Goal: Entertainment & Leisure: Consume media (video, audio)

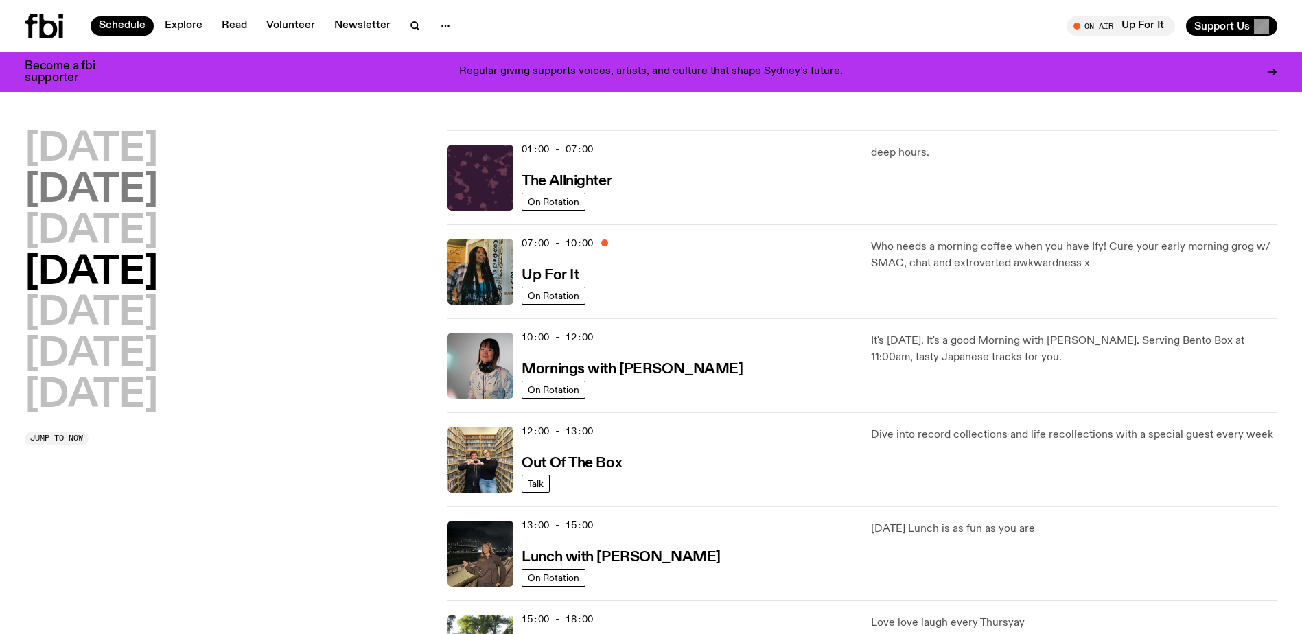
click at [75, 192] on h2 "[DATE]" at bounding box center [91, 191] width 133 height 38
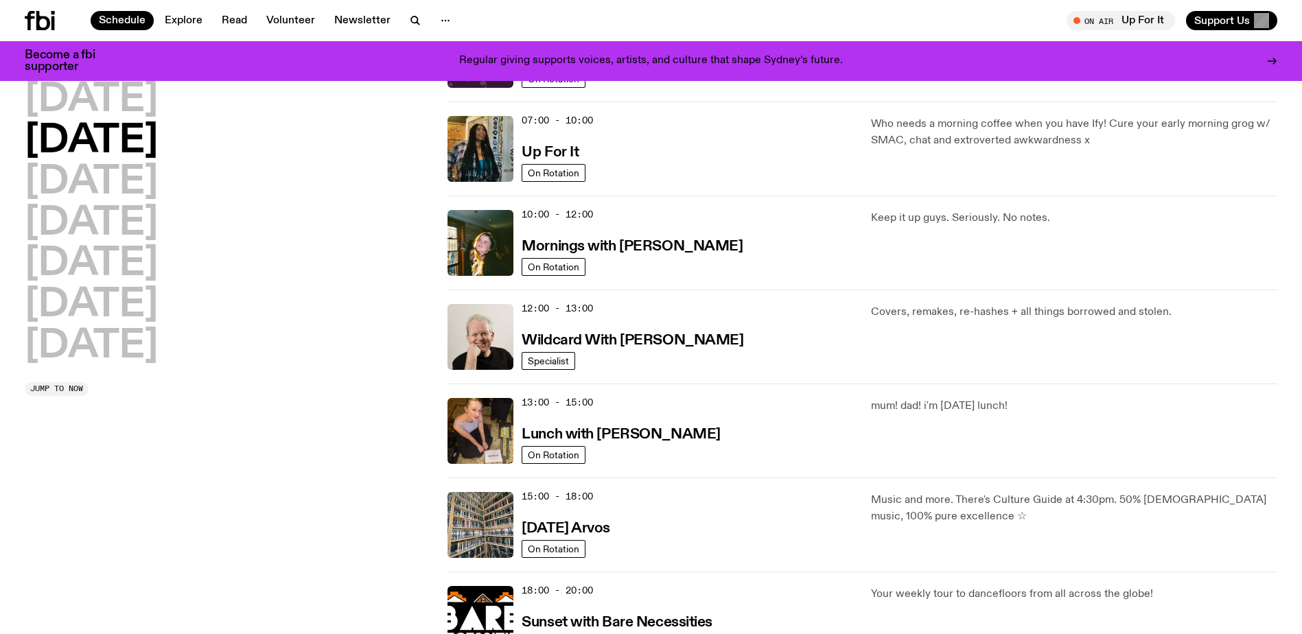
scroll to position [107, 0]
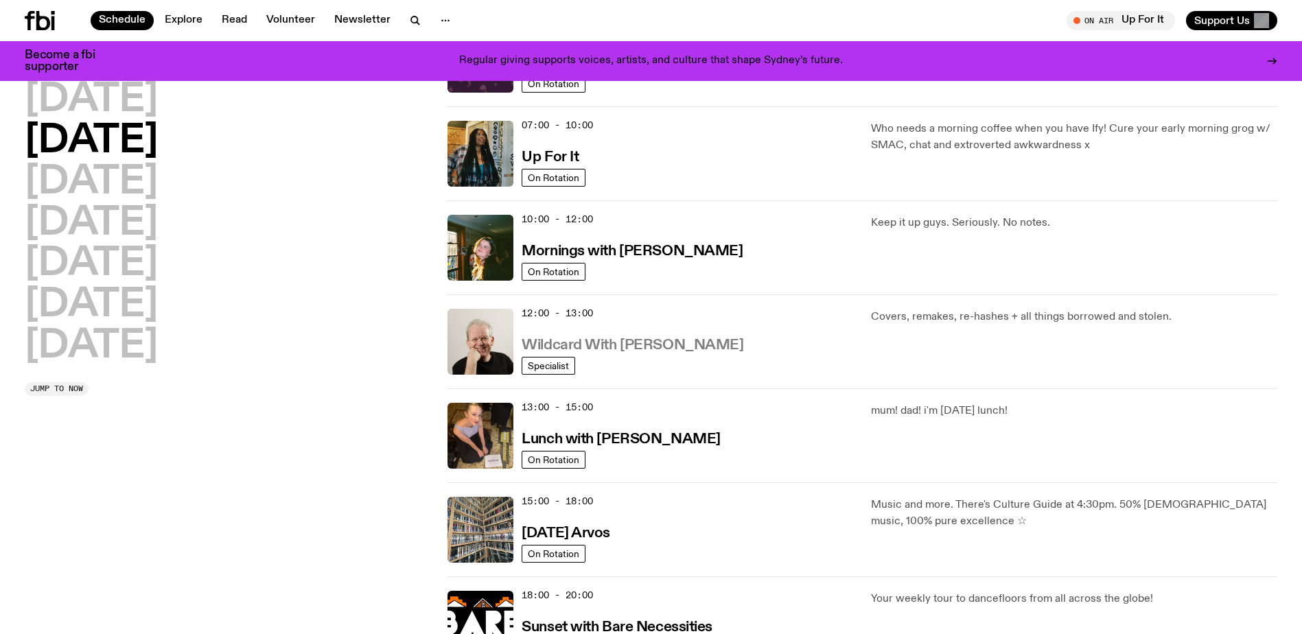
click at [554, 349] on h3 "Wildcard With [PERSON_NAME]" at bounding box center [632, 345] width 222 height 14
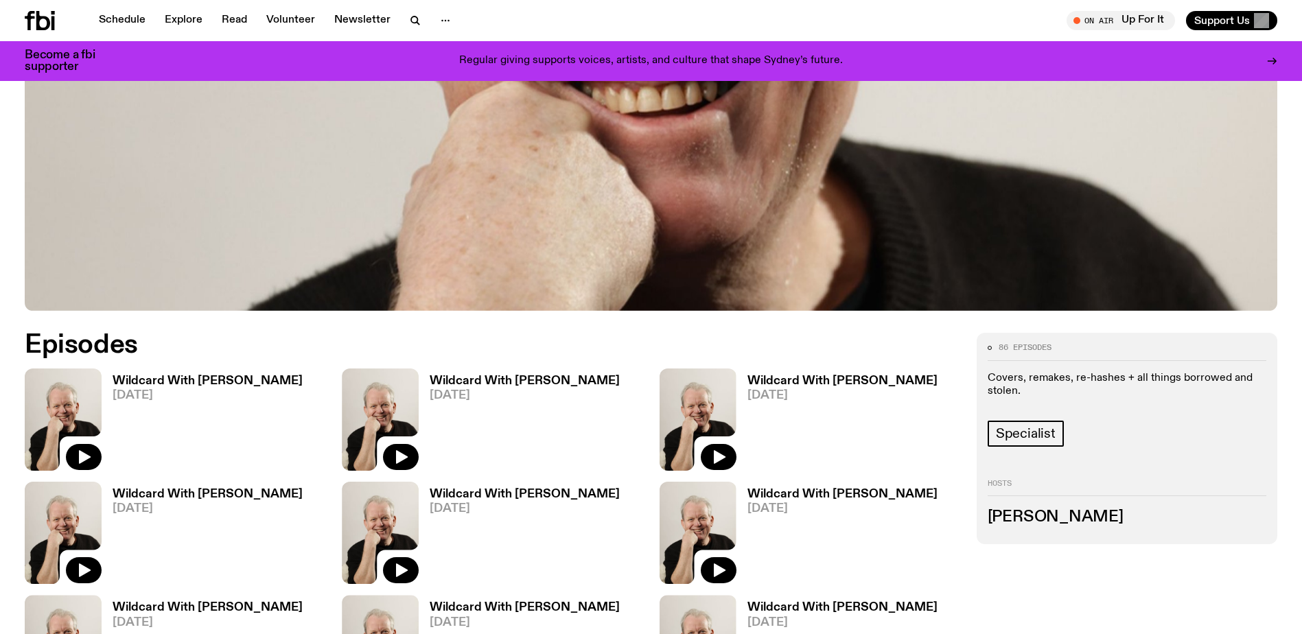
scroll to position [613, 0]
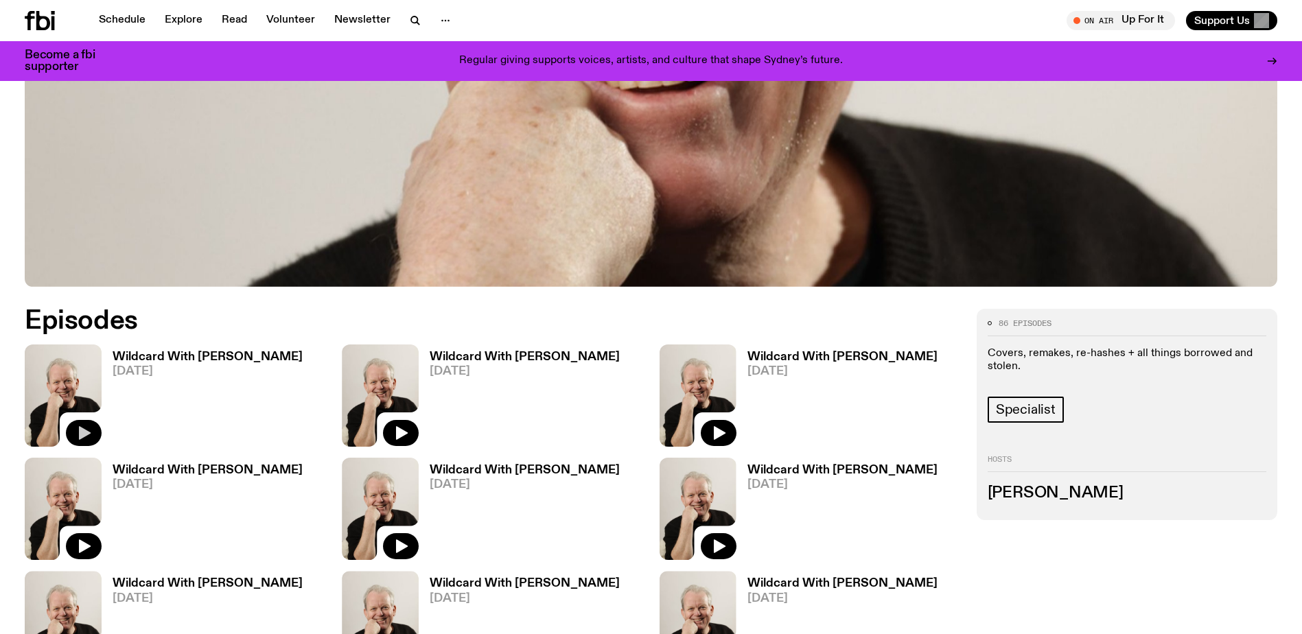
click at [82, 425] on icon "button" at bounding box center [83, 433] width 16 height 16
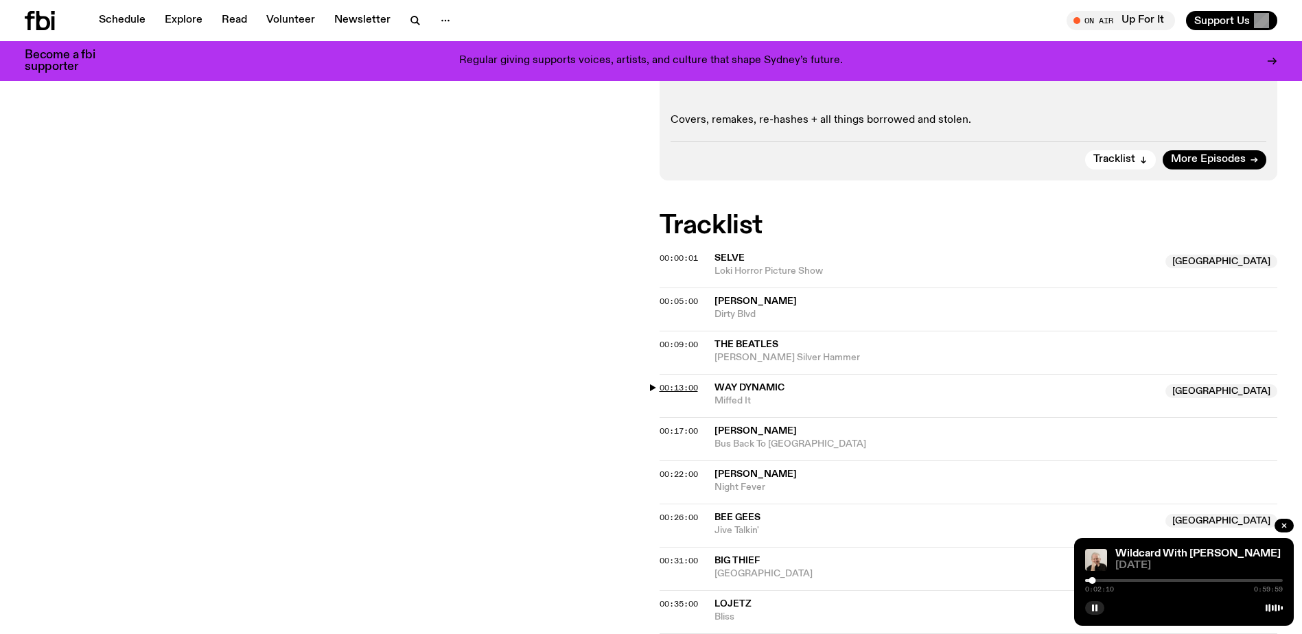
scroll to position [273, 0]
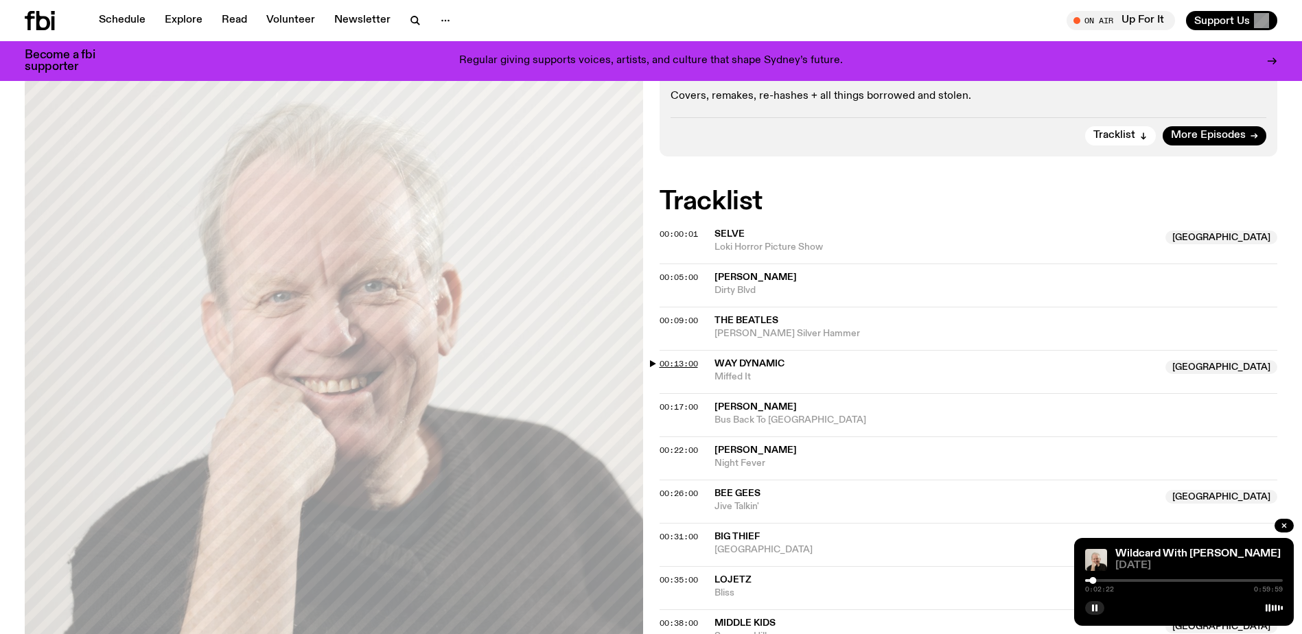
click at [663, 360] on span "00:13:00" at bounding box center [678, 363] width 38 height 11
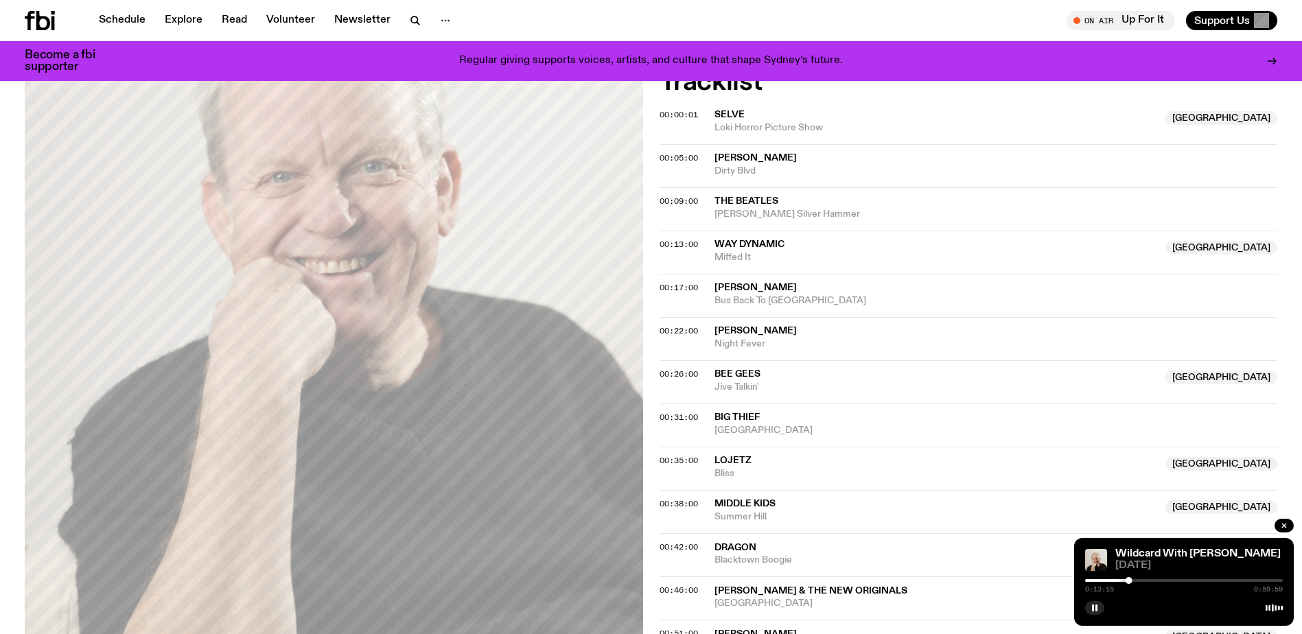
scroll to position [342, 0]
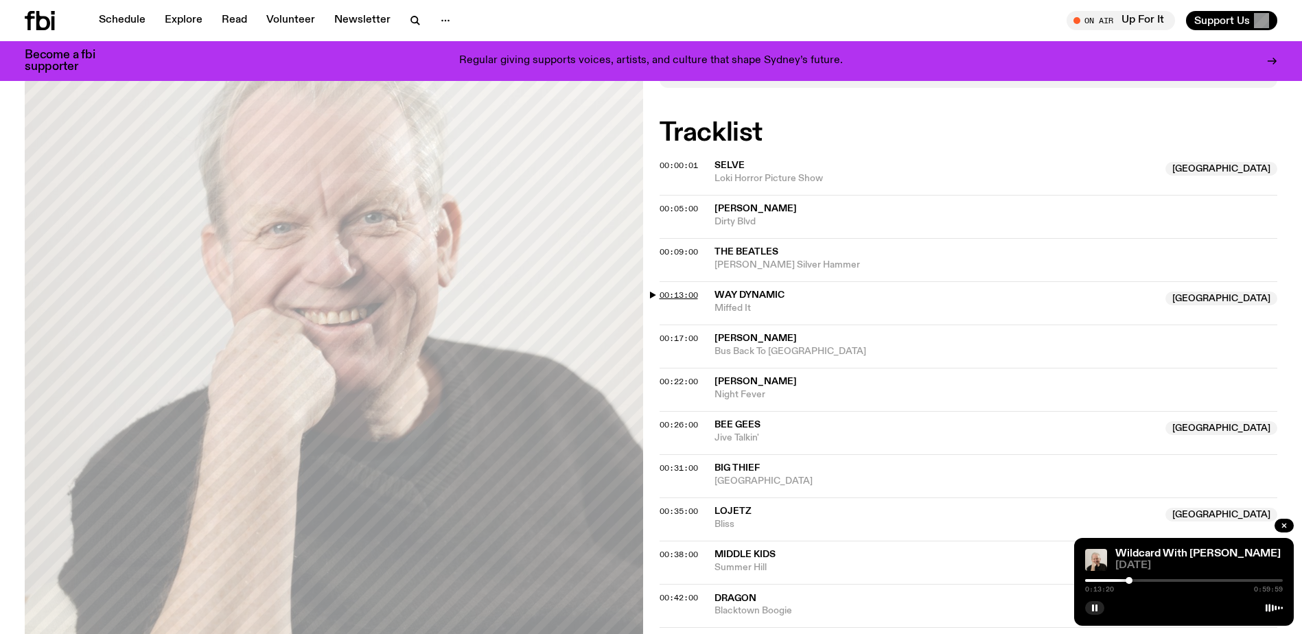
click at [667, 293] on span "00:13:00" at bounding box center [678, 295] width 38 height 11
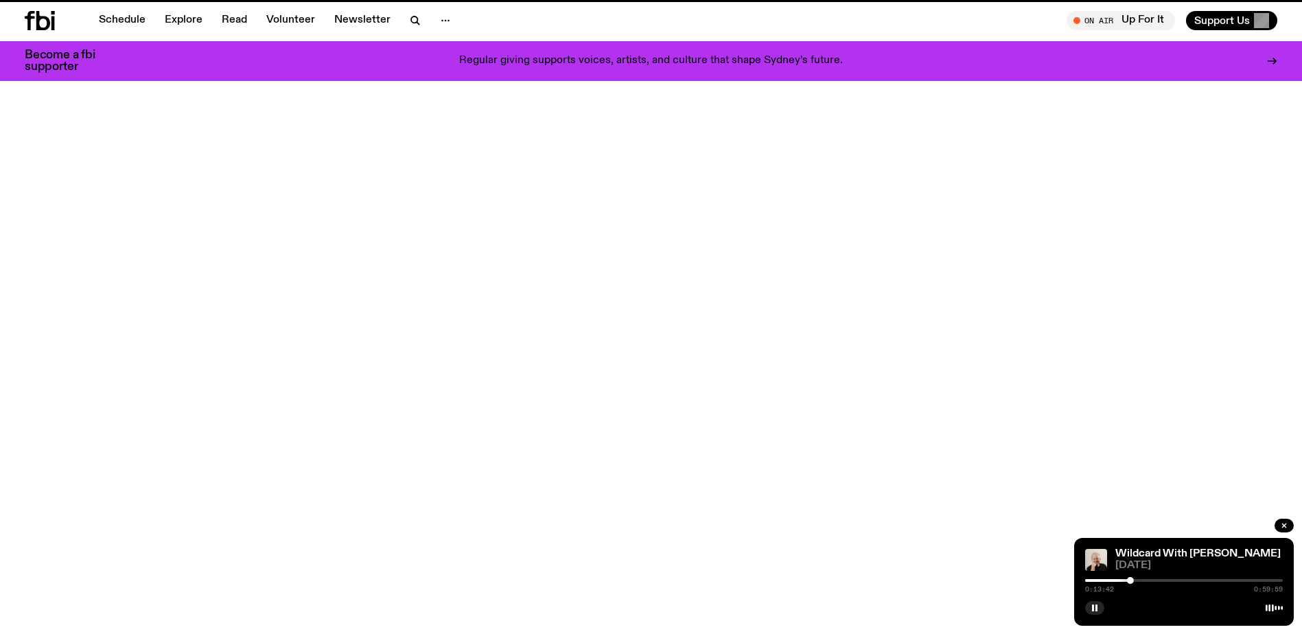
scroll to position [613, 0]
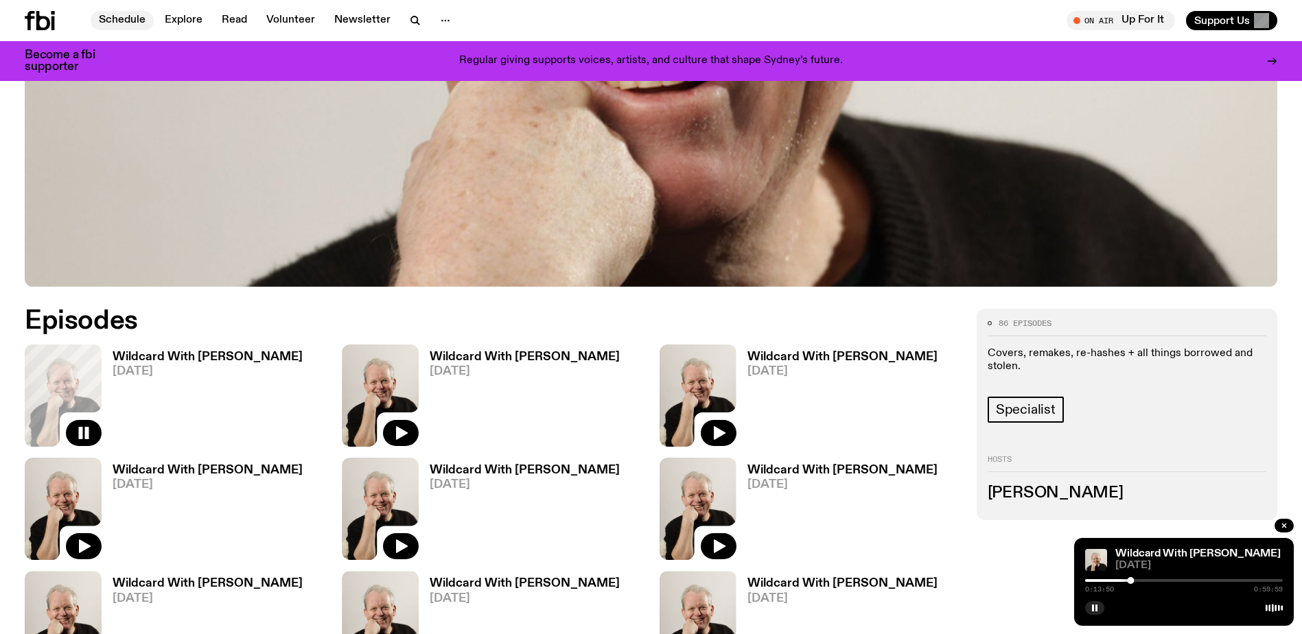
click at [110, 21] on link "Schedule" at bounding box center [122, 20] width 63 height 19
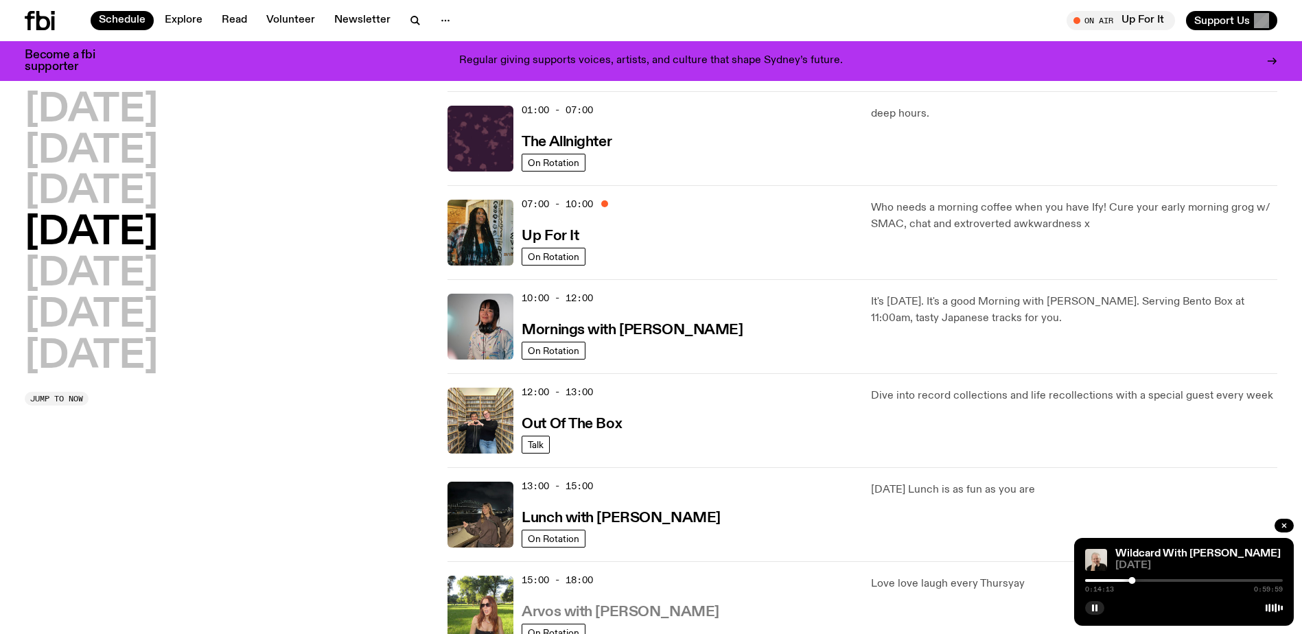
scroll to position [69, 0]
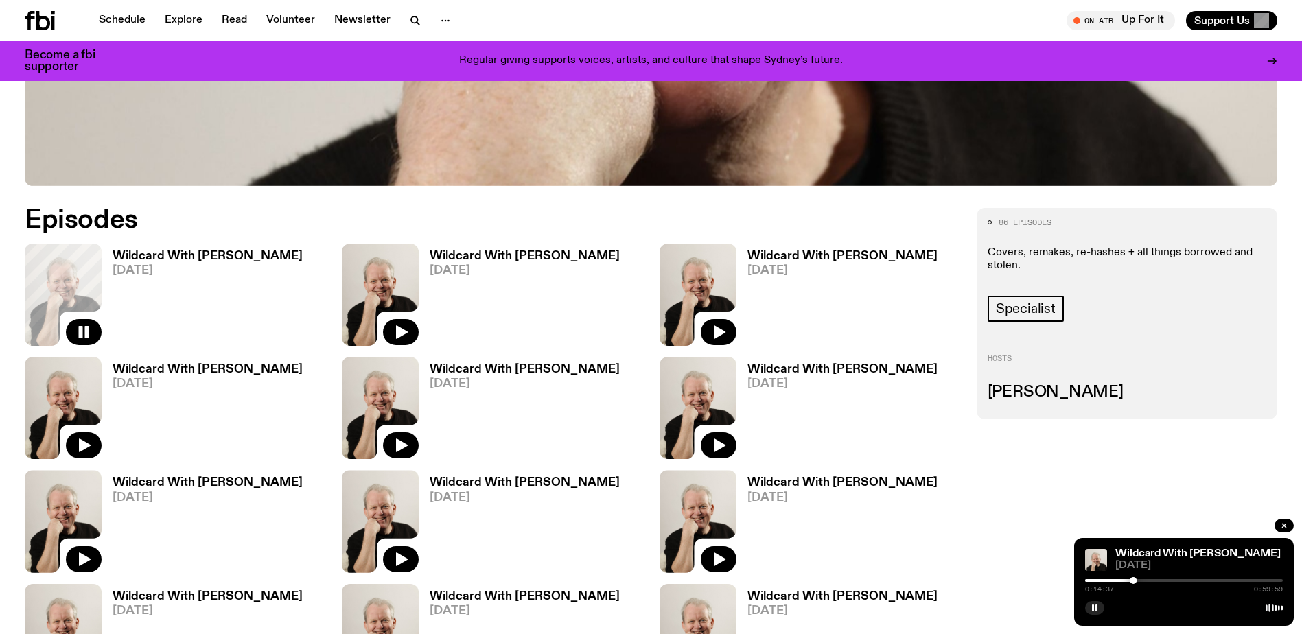
scroll to position [750, 0]
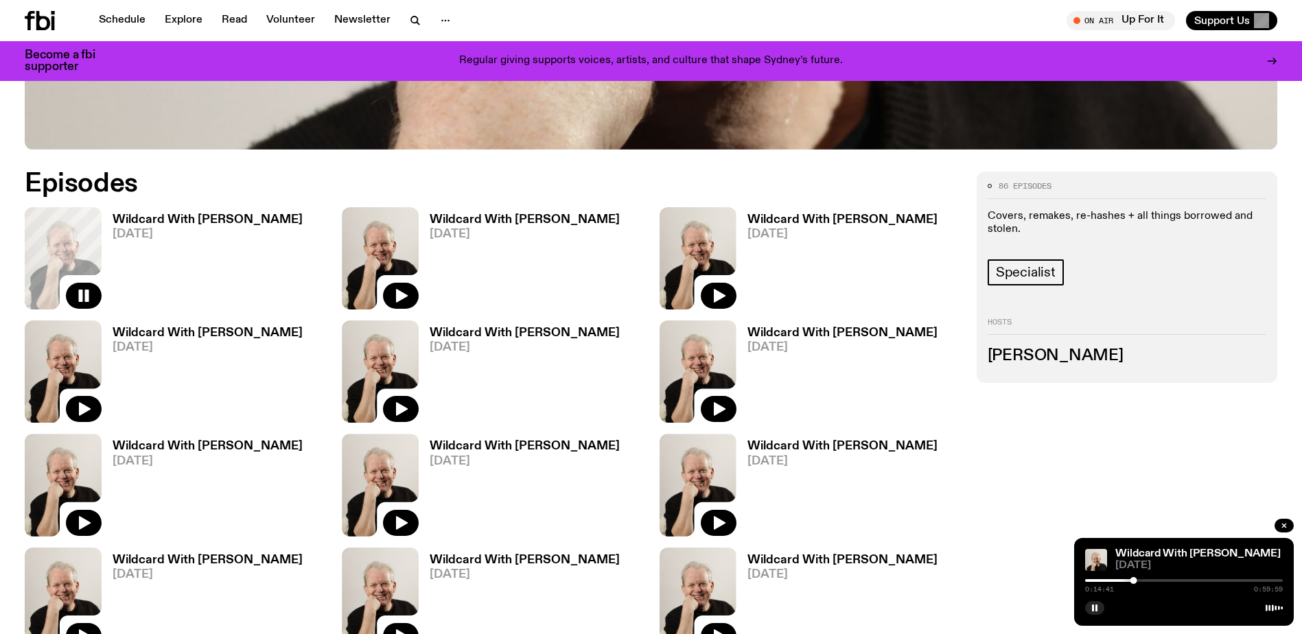
click at [110, 220] on link "Wildcard With [PERSON_NAME] [DATE]" at bounding box center [202, 261] width 201 height 95
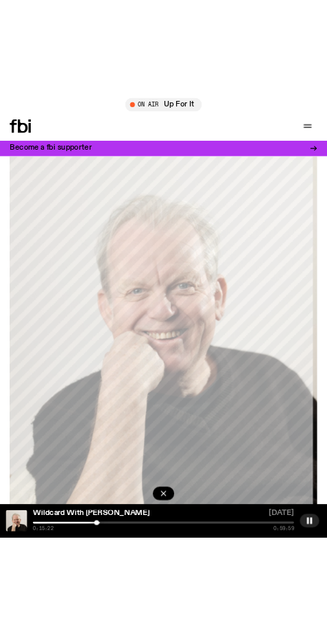
scroll to position [178, 0]
